Goal: Information Seeking & Learning: Find specific fact

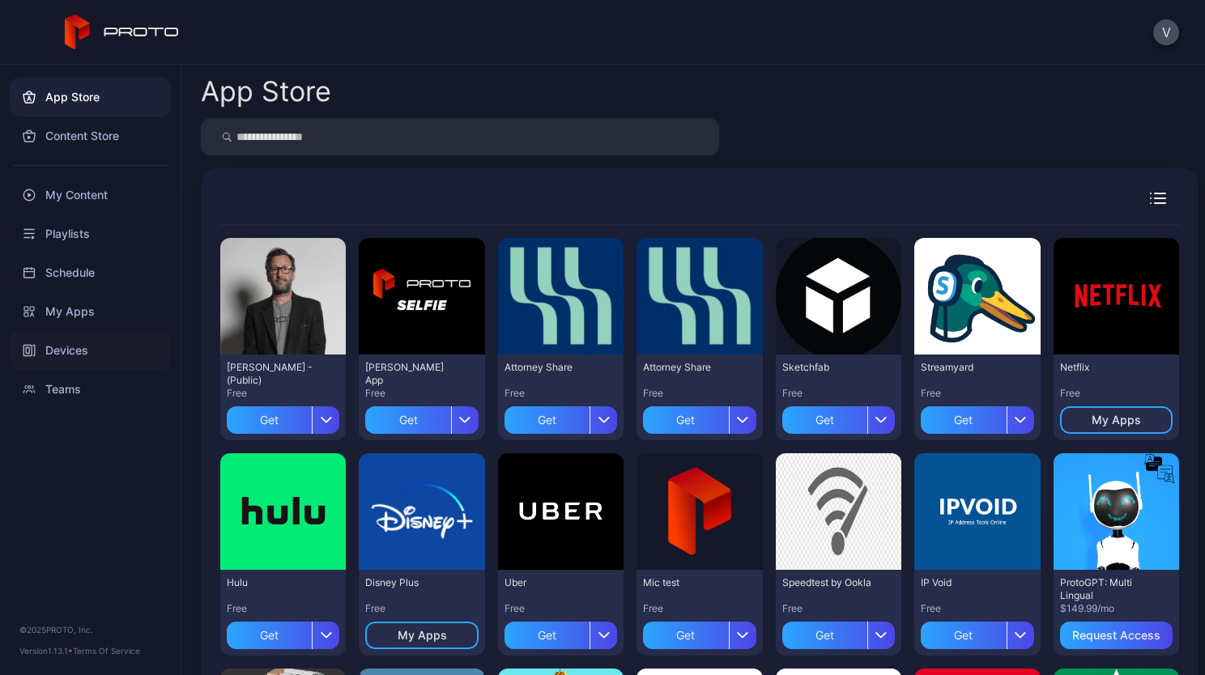
click at [89, 362] on div "Devices" at bounding box center [90, 350] width 161 height 39
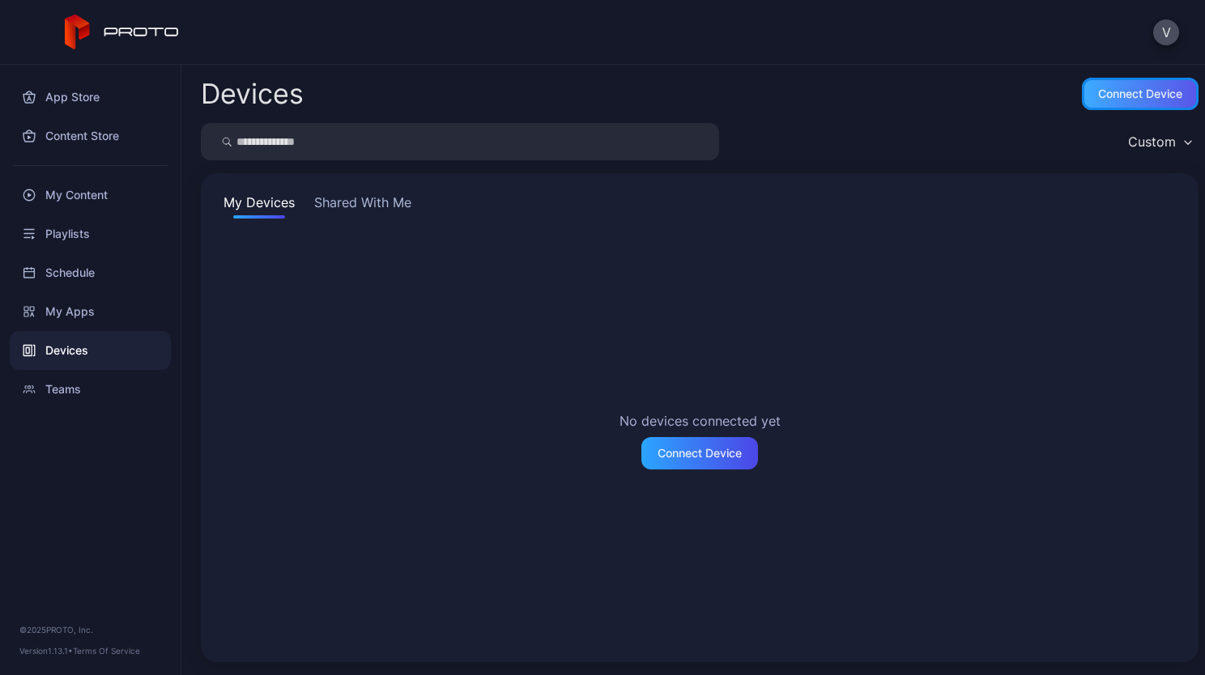
click at [1120, 94] on div "Connect device" at bounding box center [1140, 93] width 84 height 13
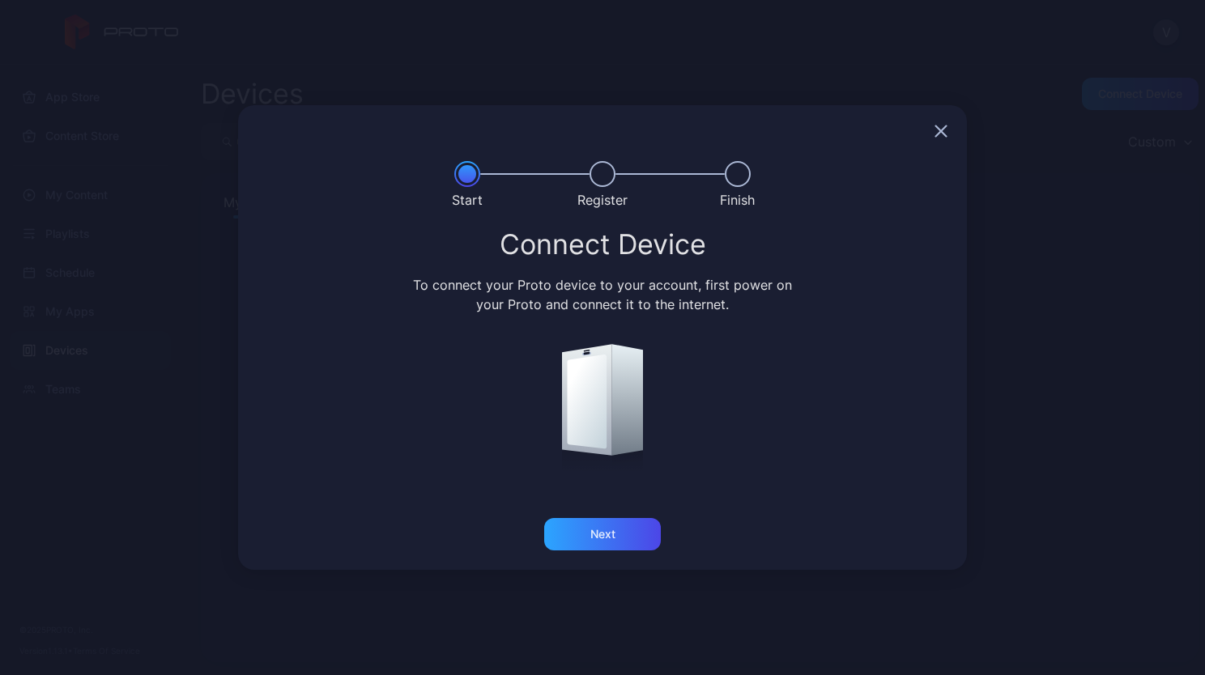
click at [947, 127] on icon "button" at bounding box center [941, 131] width 13 height 13
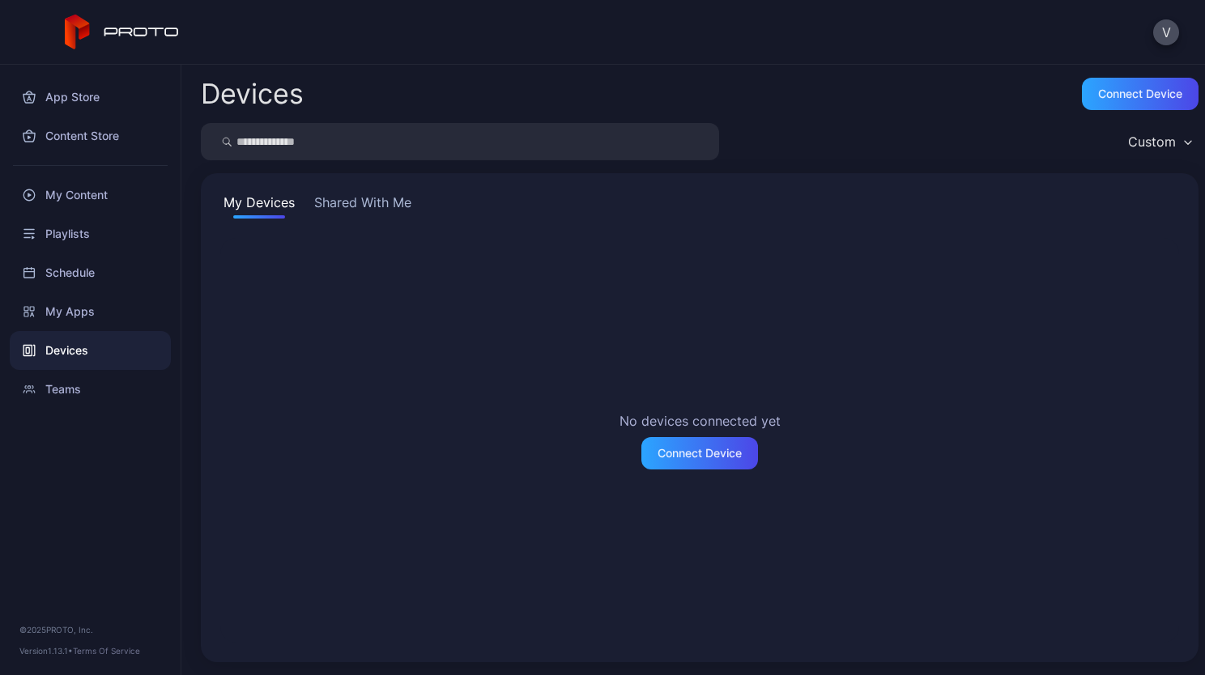
click at [377, 210] on button "Shared With Me" at bounding box center [363, 206] width 104 height 26
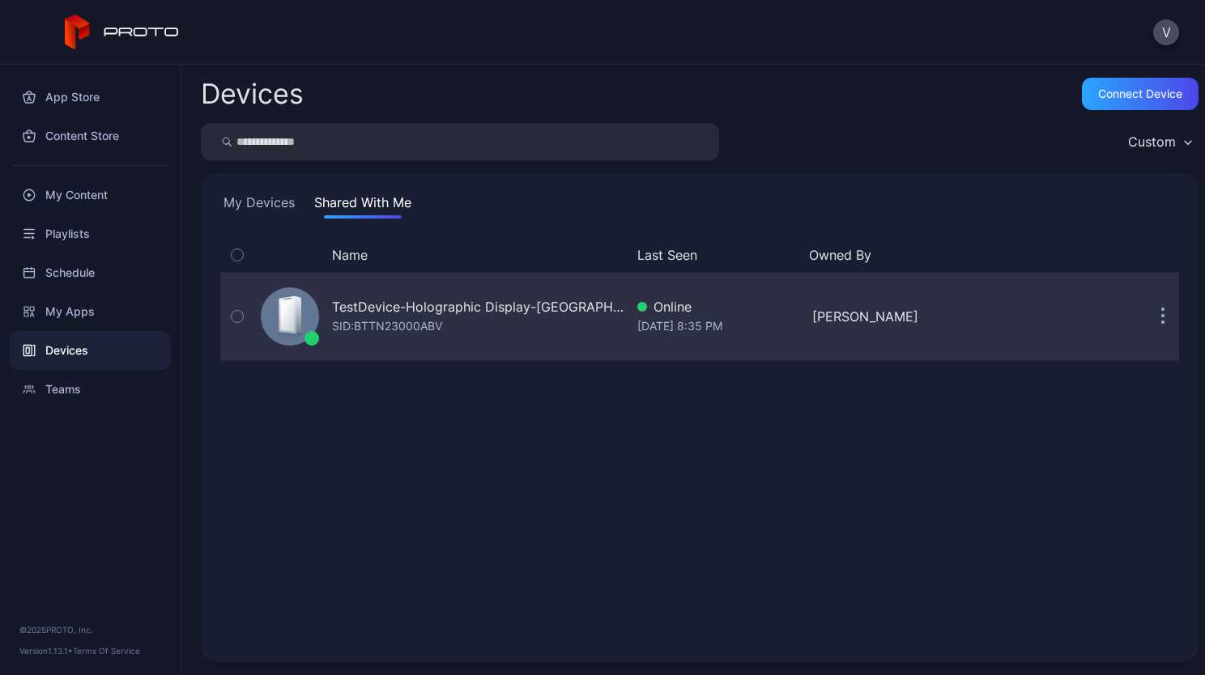
click at [1147, 315] on button "button" at bounding box center [1163, 316] width 32 height 32
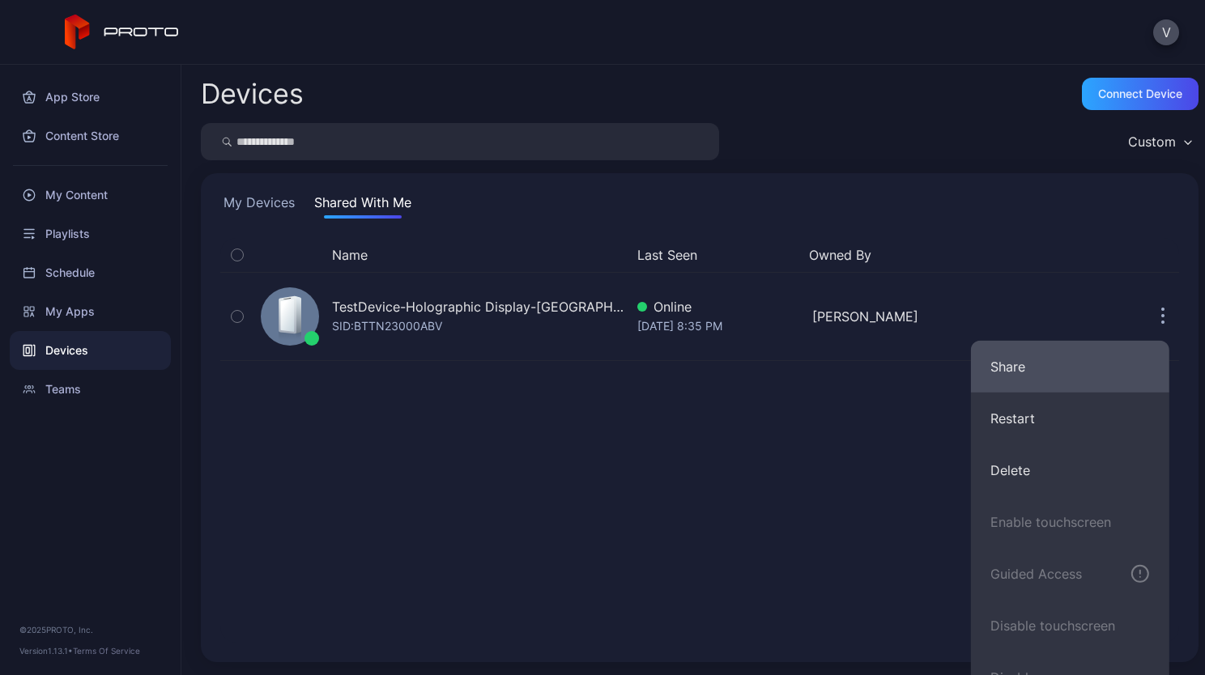
click at [1046, 359] on button "Share" at bounding box center [1070, 367] width 198 height 52
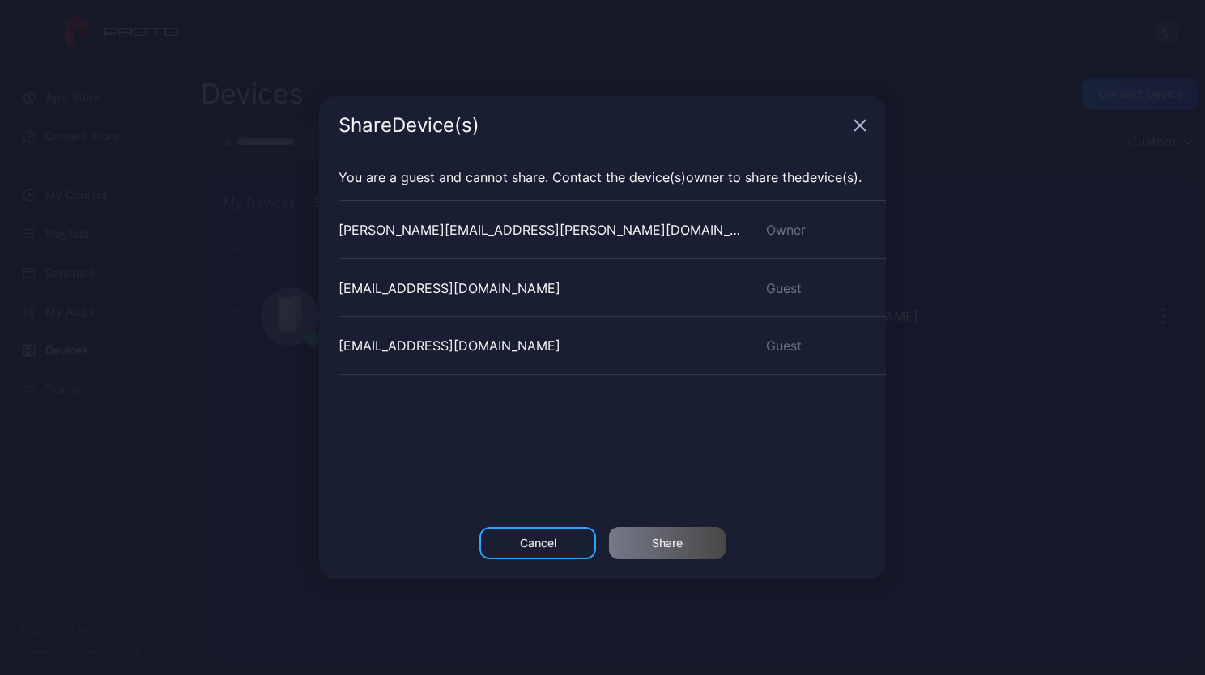
click at [860, 126] on icon "button" at bounding box center [860, 126] width 11 height 11
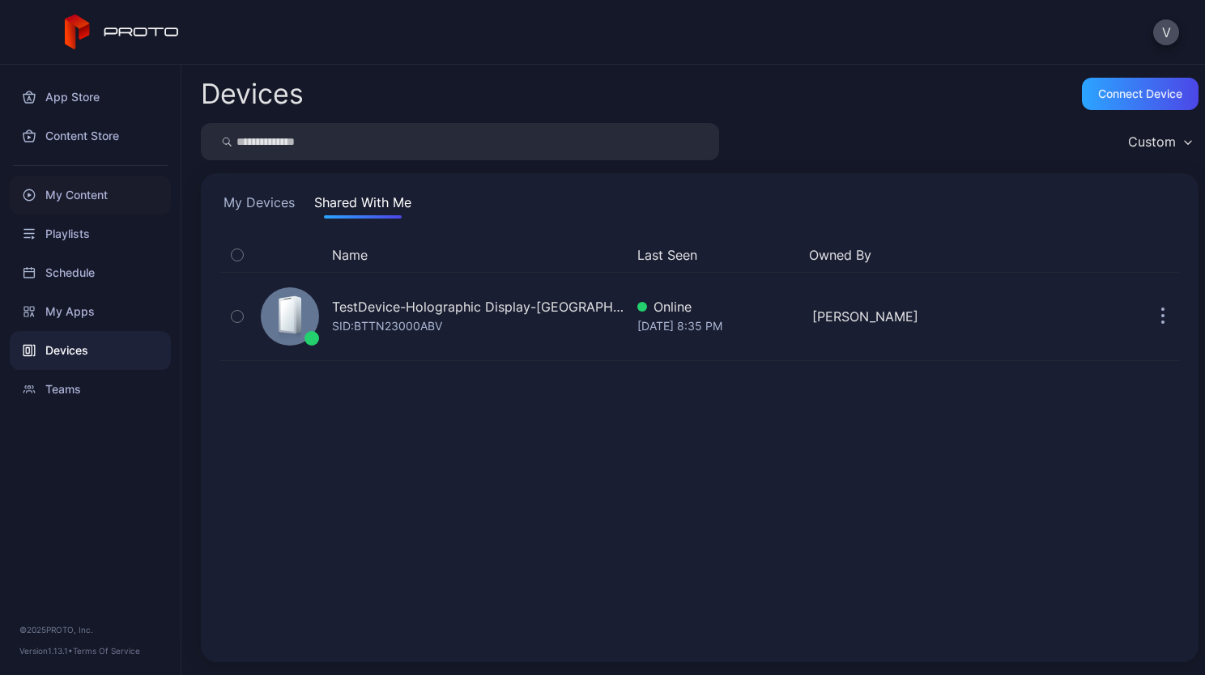
click at [87, 197] on div "My Content" at bounding box center [90, 195] width 161 height 39
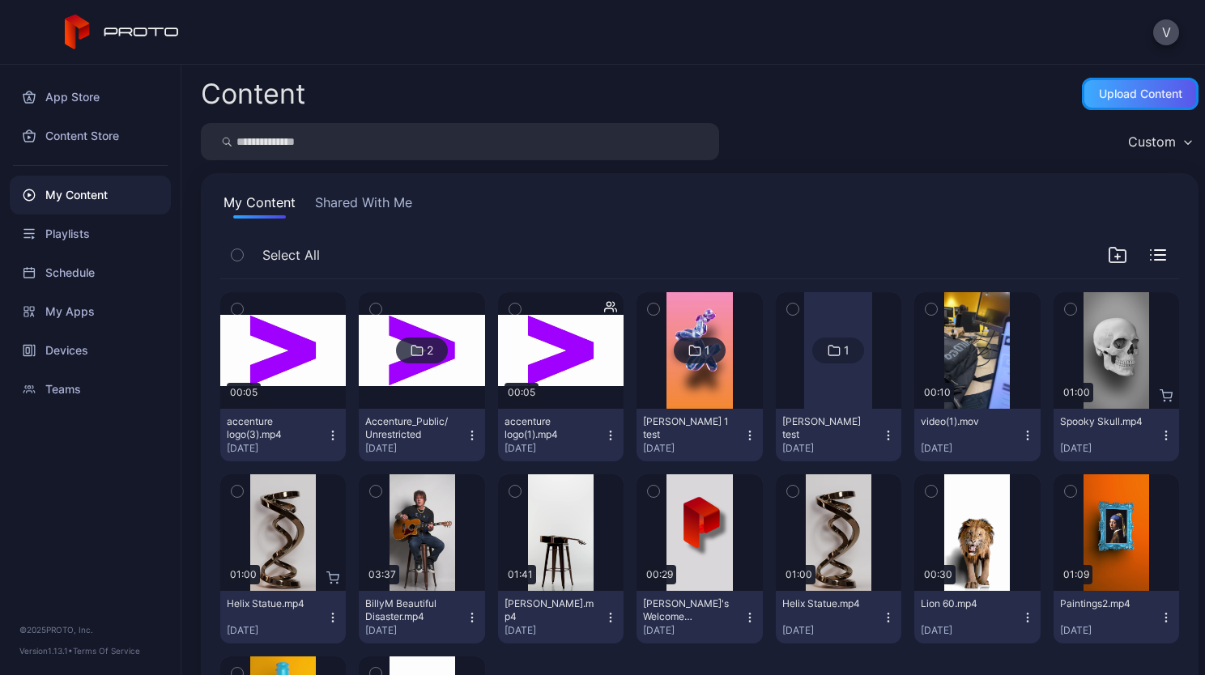
click at [1112, 91] on div "Upload Content" at bounding box center [1140, 93] width 83 height 13
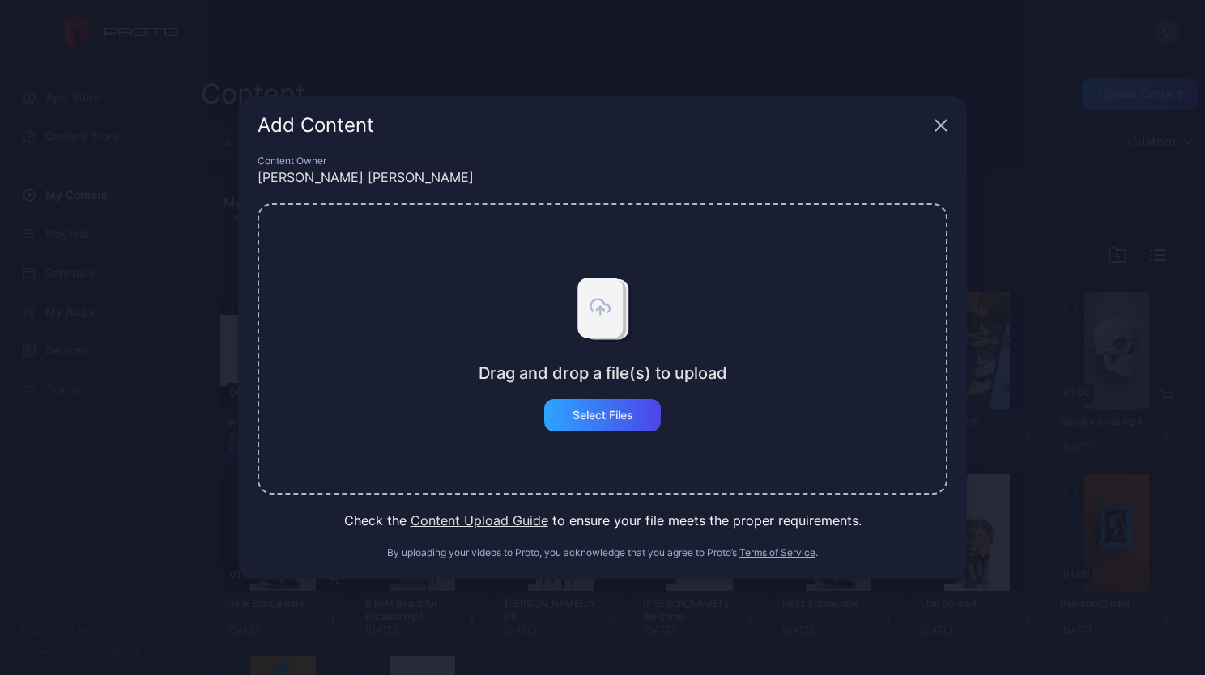
click at [473, 525] on button "Content Upload Guide" at bounding box center [480, 520] width 138 height 19
click at [944, 134] on div "Add Content" at bounding box center [602, 125] width 729 height 58
click at [941, 127] on icon "button" at bounding box center [941, 126] width 11 height 11
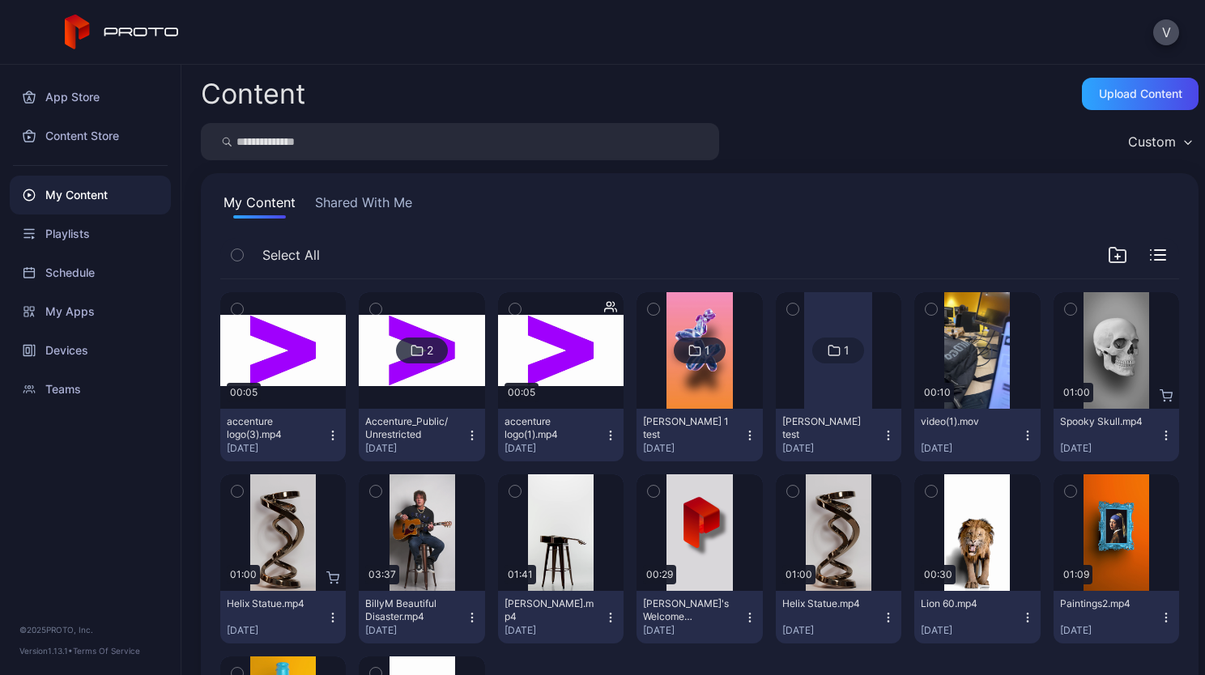
click at [323, 434] on div "accenture logo(3).mp4 [DATE]" at bounding box center [277, 436] width 100 height 40
click at [83, 354] on div "Devices" at bounding box center [90, 350] width 161 height 39
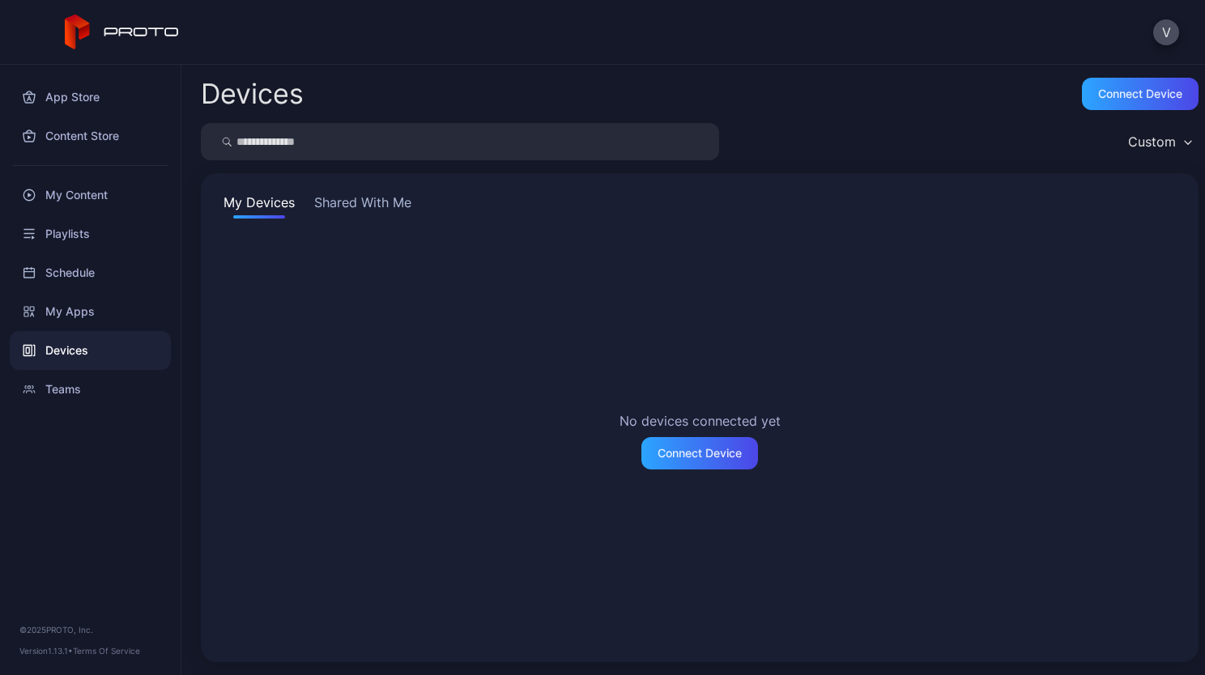
click at [373, 211] on button "Shared With Me" at bounding box center [363, 206] width 104 height 26
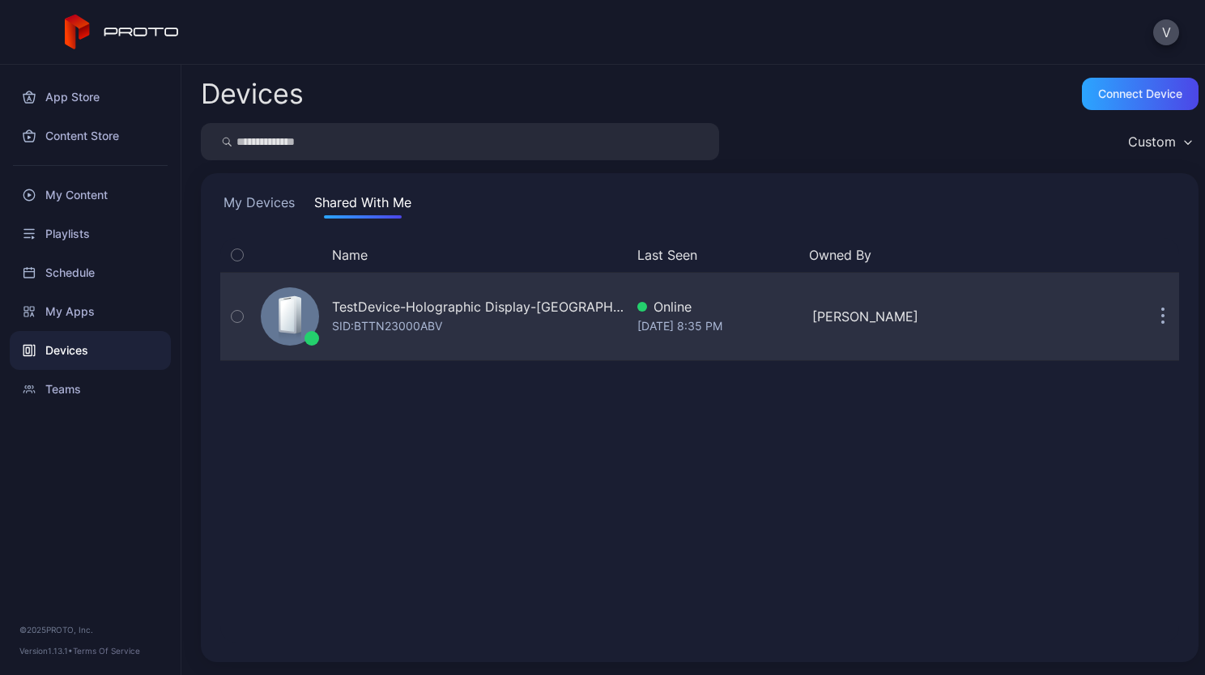
click at [391, 305] on div "TestDevice-Holographic Display-[GEOGRAPHIC_DATA]-500West-Showcase" at bounding box center [478, 306] width 292 height 19
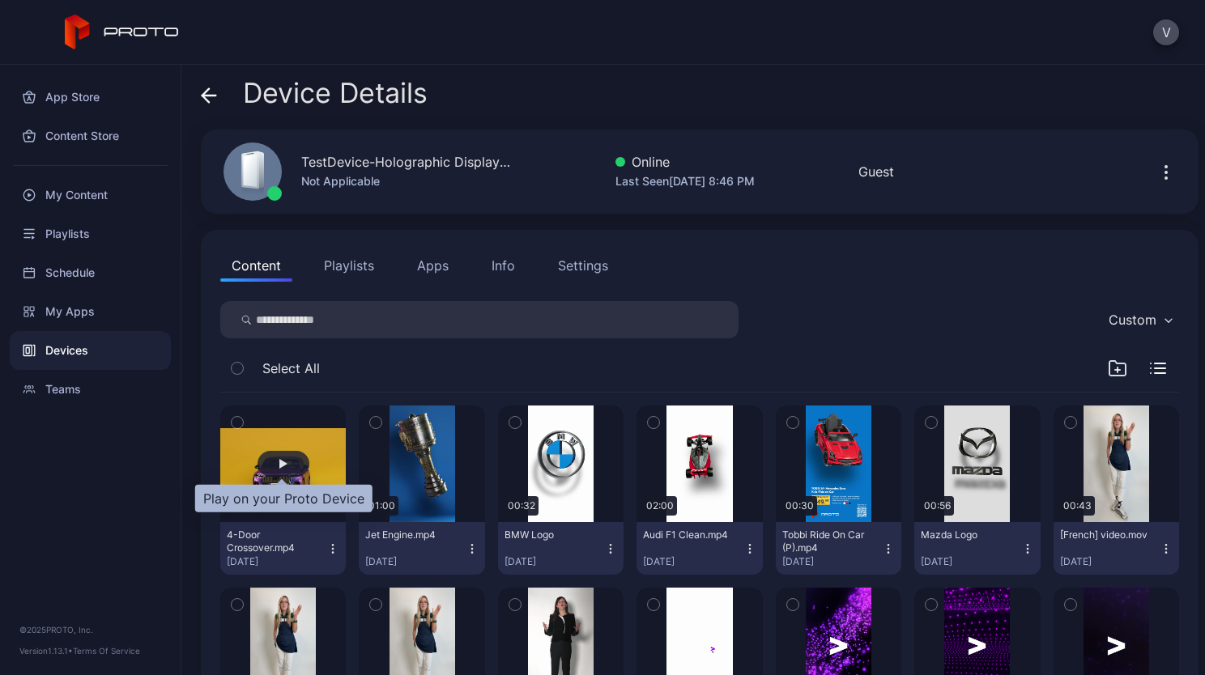
click at [283, 462] on div "button" at bounding box center [283, 464] width 8 height 10
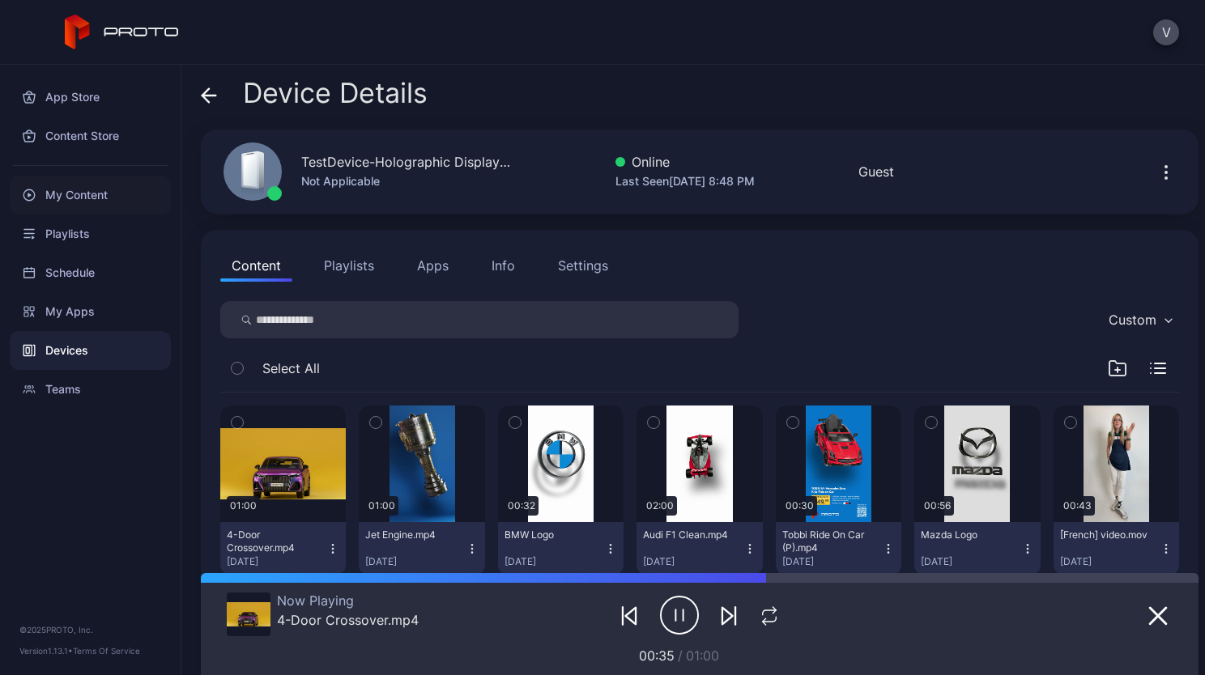
click at [76, 184] on div "My Content" at bounding box center [90, 195] width 161 height 39
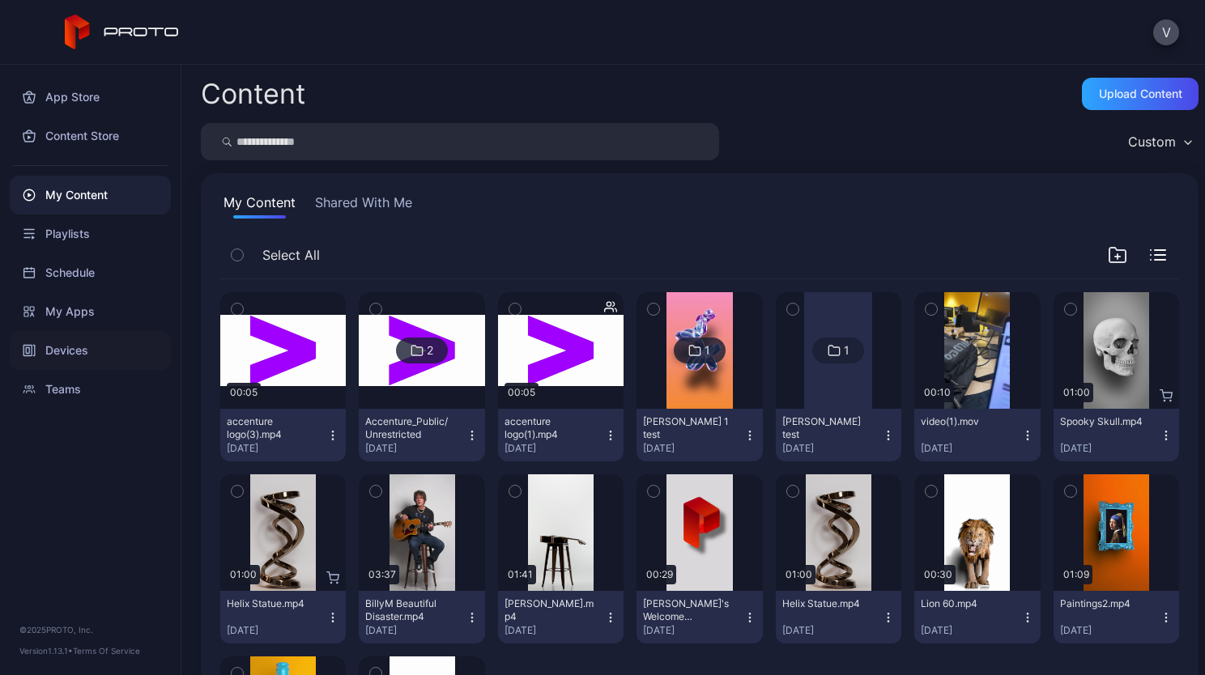
click at [82, 342] on div "Devices" at bounding box center [90, 350] width 161 height 39
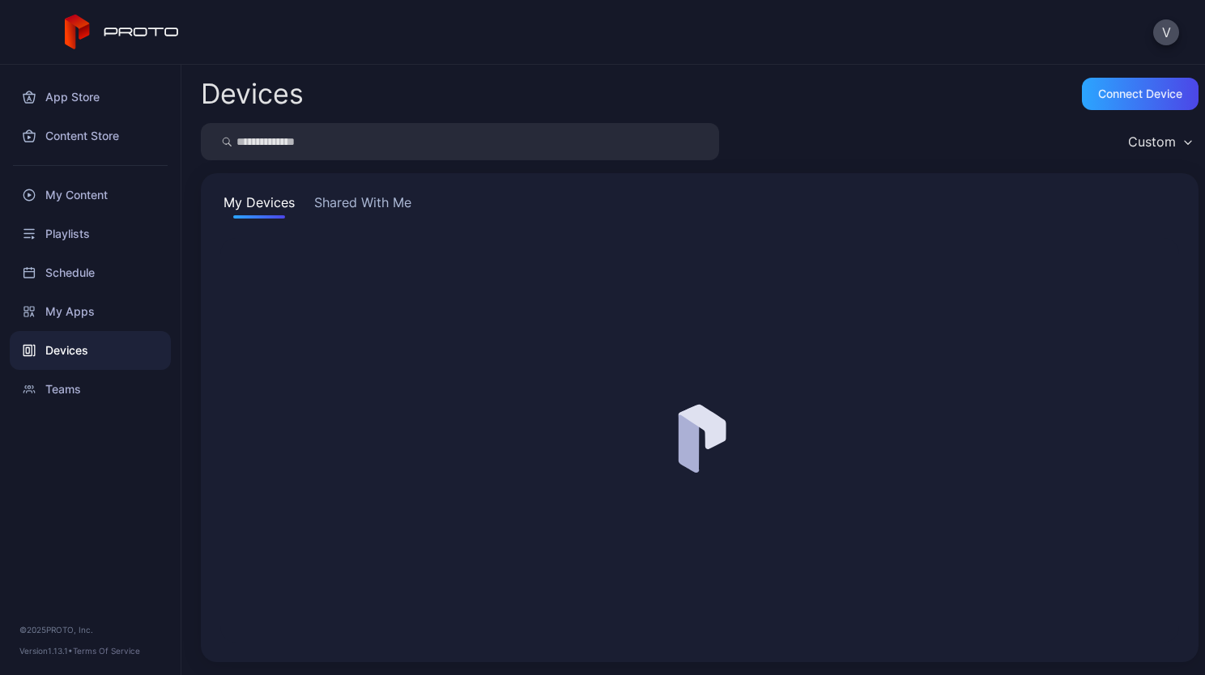
click at [349, 209] on button "Shared With Me" at bounding box center [363, 206] width 104 height 26
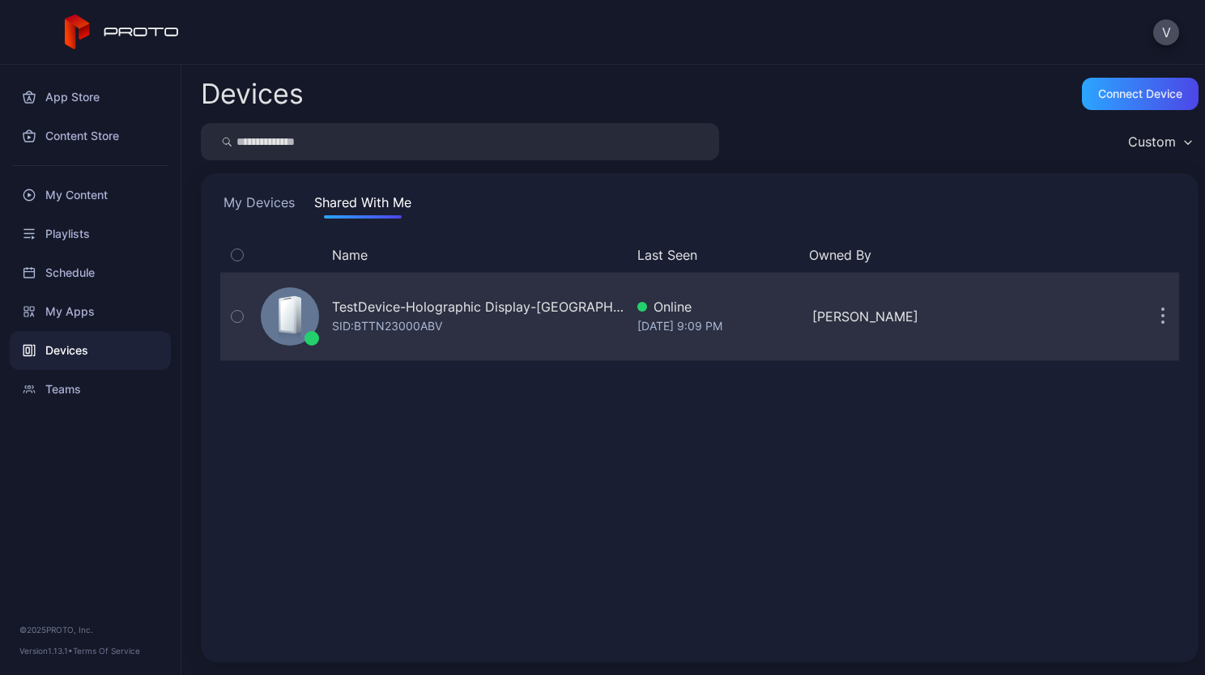
click at [1162, 318] on icon "button" at bounding box center [1163, 318] width 2 height 2
click at [1147, 313] on button "button" at bounding box center [1163, 316] width 32 height 32
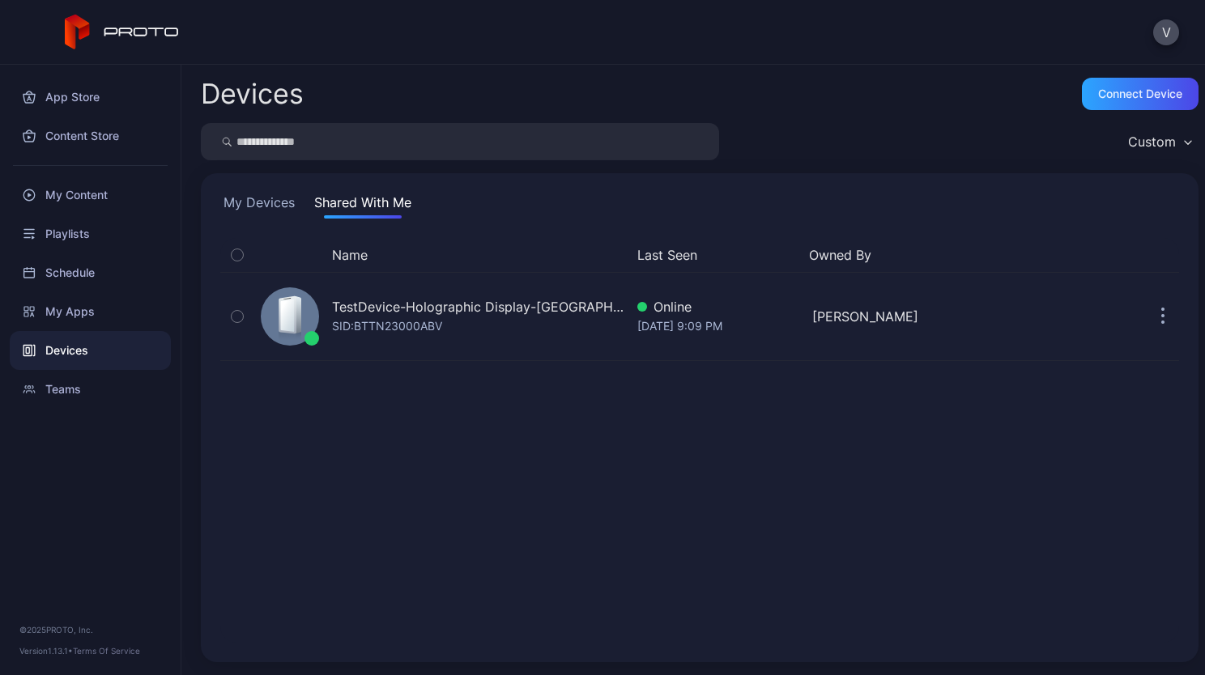
click at [403, 256] on div "Name Last Seen Owned By TestDevice-Holographic Display-[GEOGRAPHIC_DATA]-500Wes…" at bounding box center [699, 440] width 959 height 405
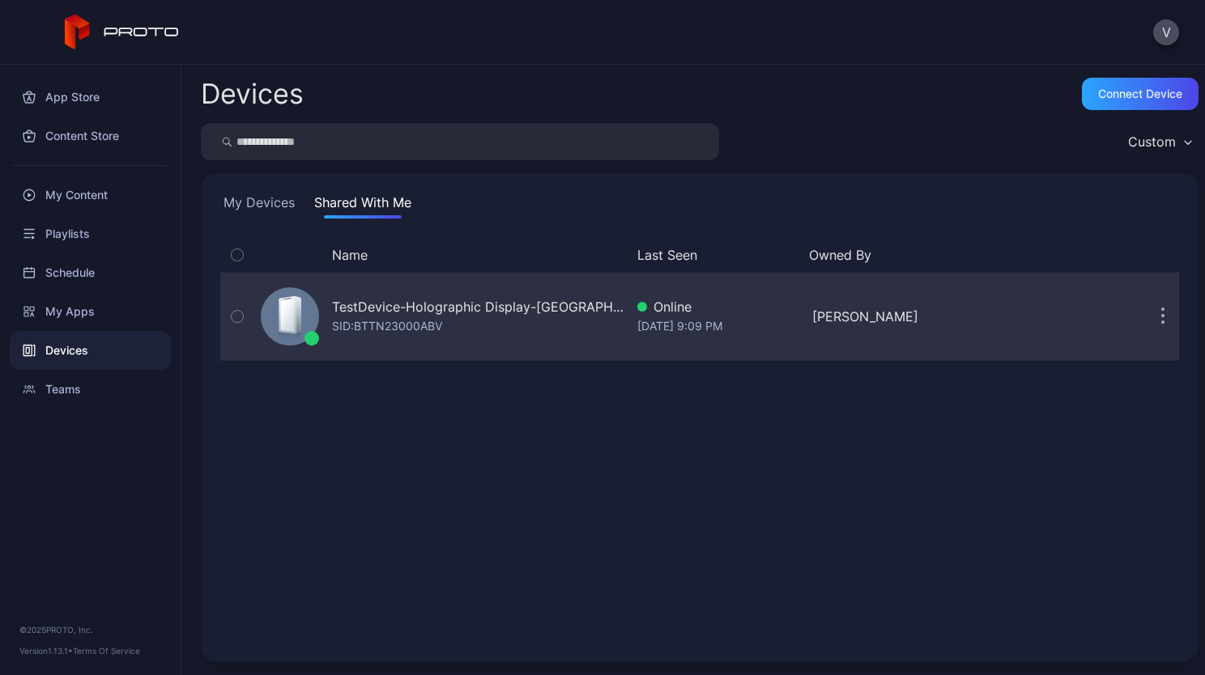
click at [386, 320] on div "SID: BTTN23000ABV" at bounding box center [387, 326] width 110 height 19
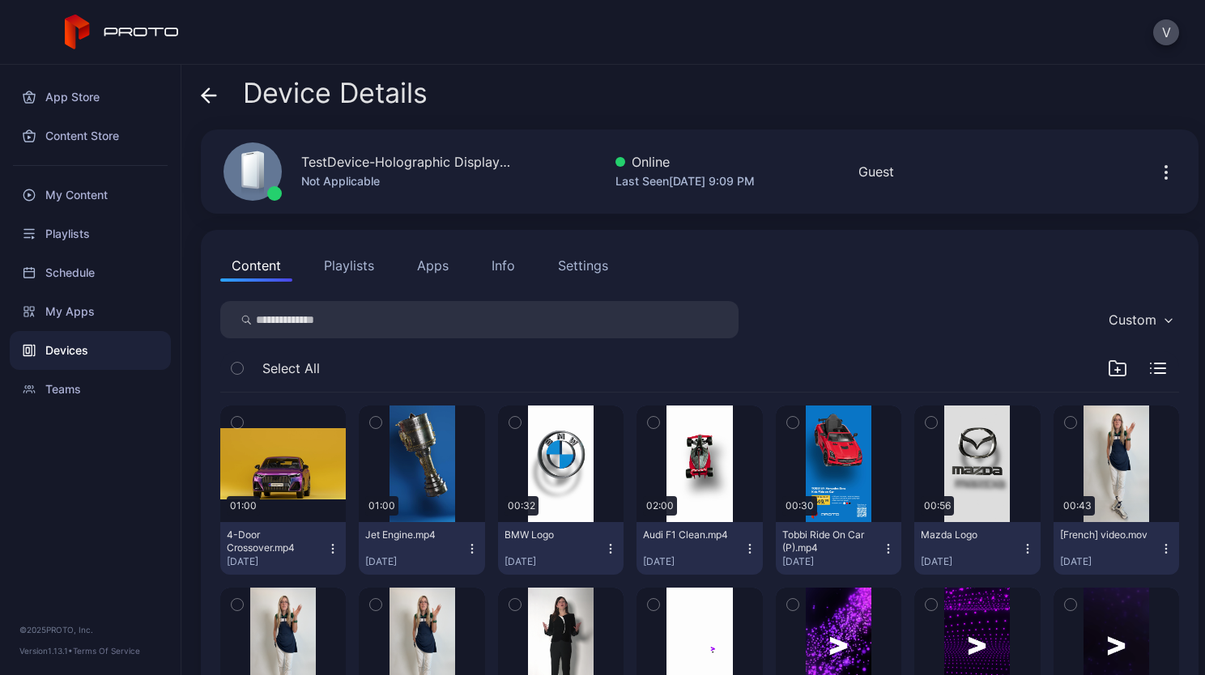
click at [497, 259] on div "Info" at bounding box center [503, 265] width 23 height 19
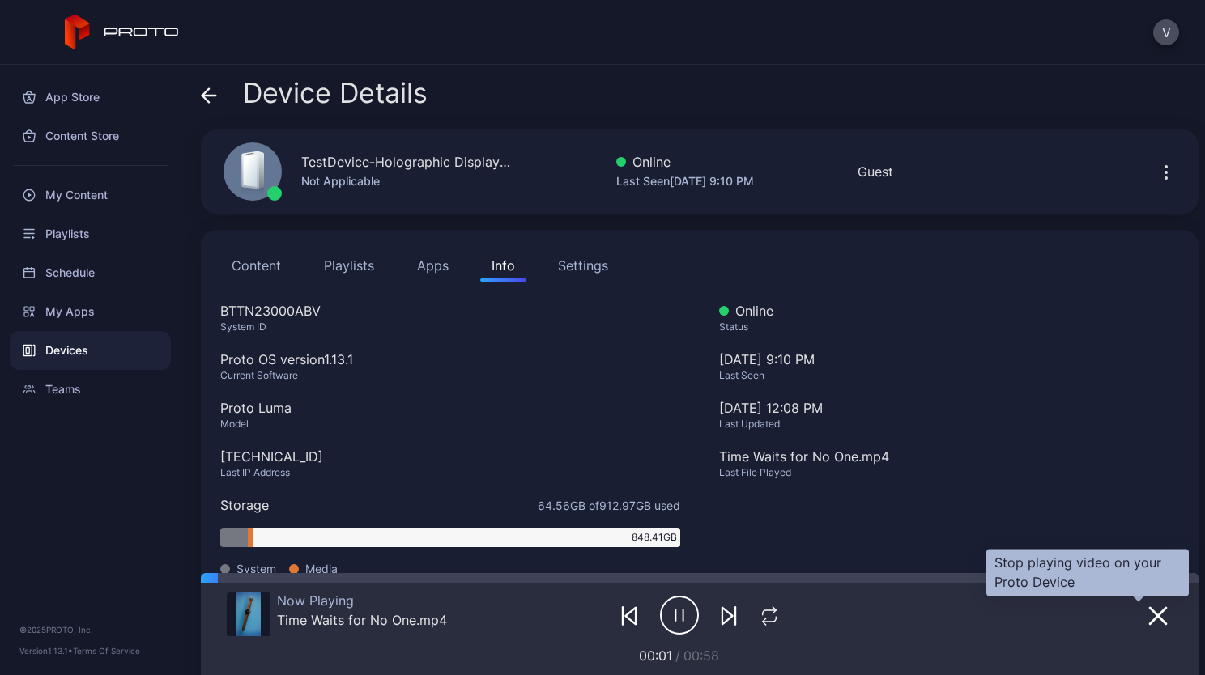
click at [1150, 620] on icon "button" at bounding box center [1158, 616] width 16 height 16
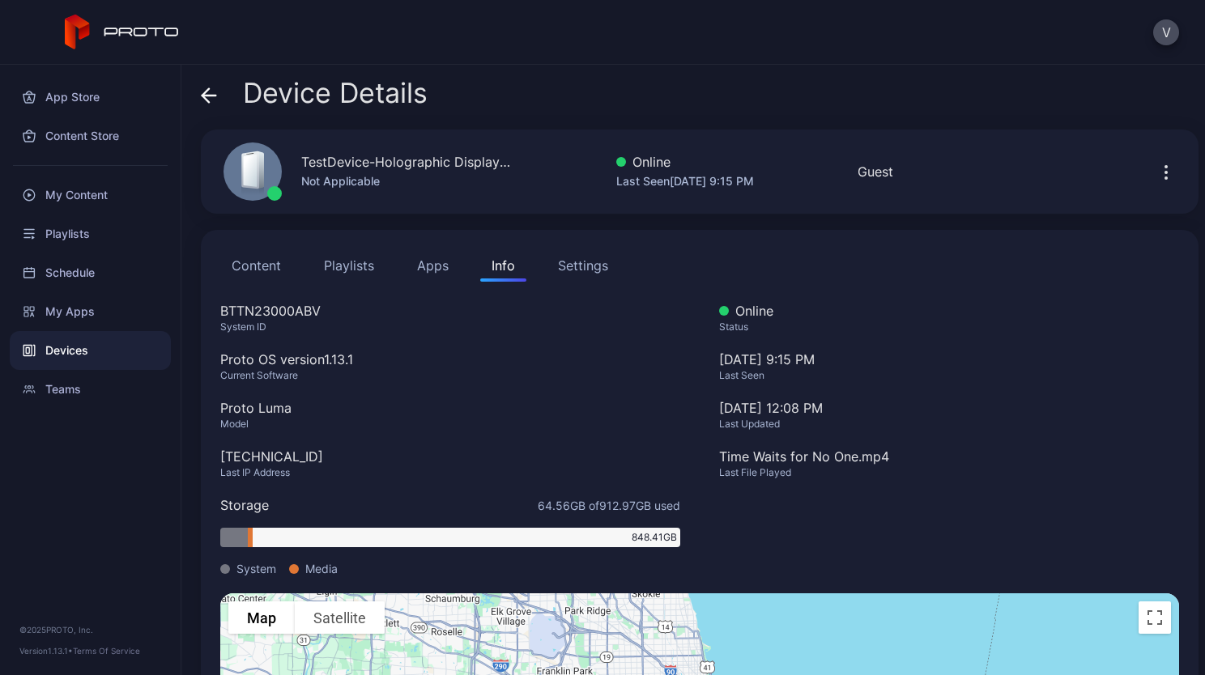
click at [345, 306] on div "BTTN23000ABV" at bounding box center [450, 310] width 460 height 19
drag, startPoint x: 220, startPoint y: 309, endPoint x: 299, endPoint y: 331, distance: 81.6
click at [299, 331] on div "BTTN23000ABV System ID Proto OS version 1.13.1 Current Software Proto Luma Mode…" at bounding box center [450, 447] width 460 height 292
copy div "BTTN23000ABV System ID"
